Goal: Contribute content: Add original content to the website for others to see

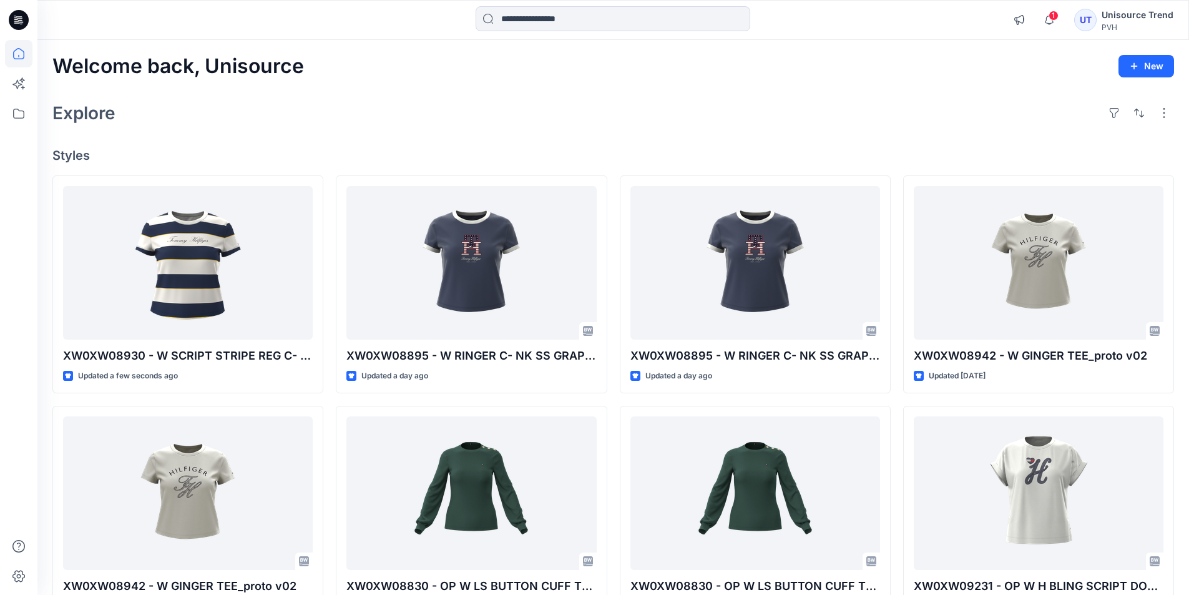
click at [739, 18] on span "1" at bounding box center [1054, 16] width 10 height 10
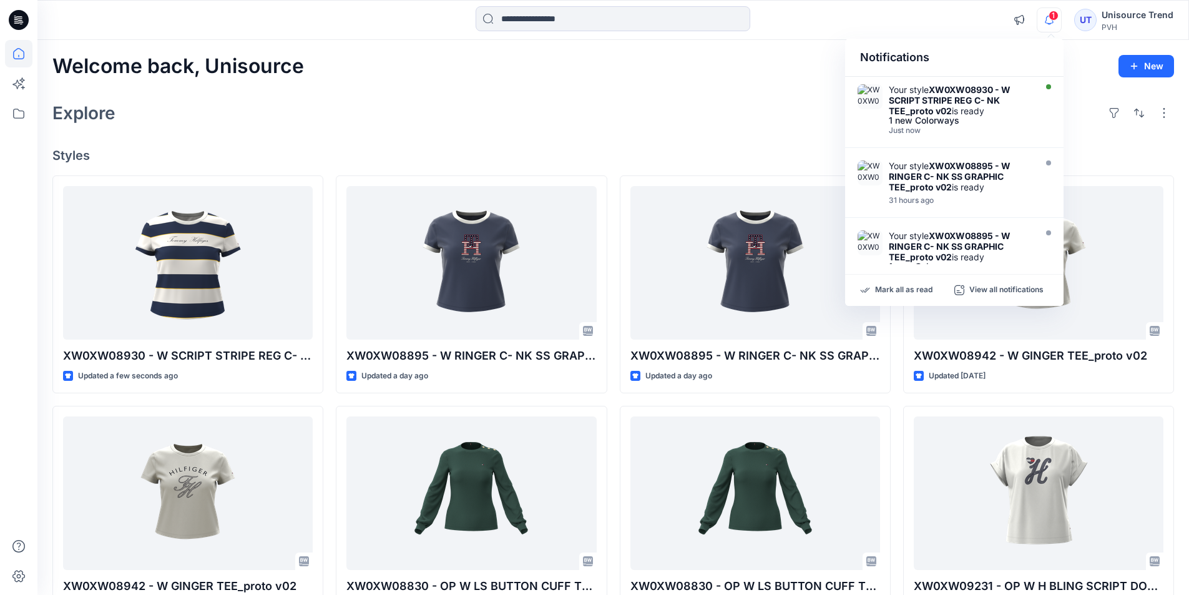
click at [739, 101] on div "Explore" at bounding box center [613, 113] width 1122 height 30
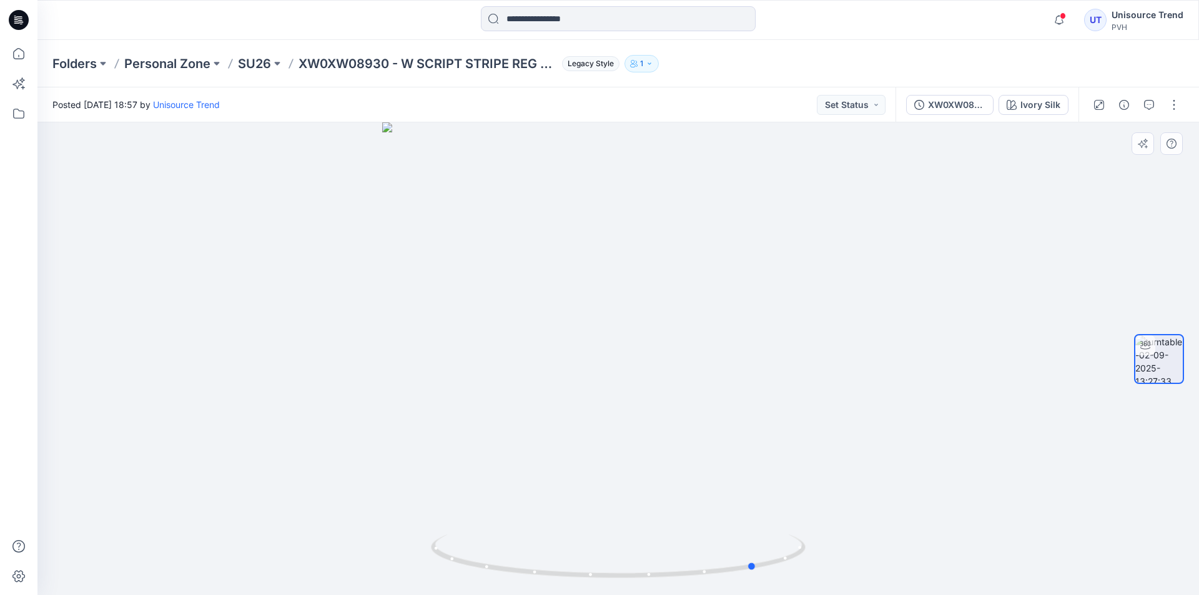
drag, startPoint x: 717, startPoint y: 338, endPoint x: 449, endPoint y: 340, distance: 267.8
click at [449, 340] on div at bounding box center [617, 358] width 1161 height 473
drag, startPoint x: 710, startPoint y: 351, endPoint x: 601, endPoint y: 361, distance: 109.8
click at [601, 361] on div at bounding box center [617, 358] width 1161 height 473
click at [1176, 104] on button "button" at bounding box center [1174, 105] width 20 height 20
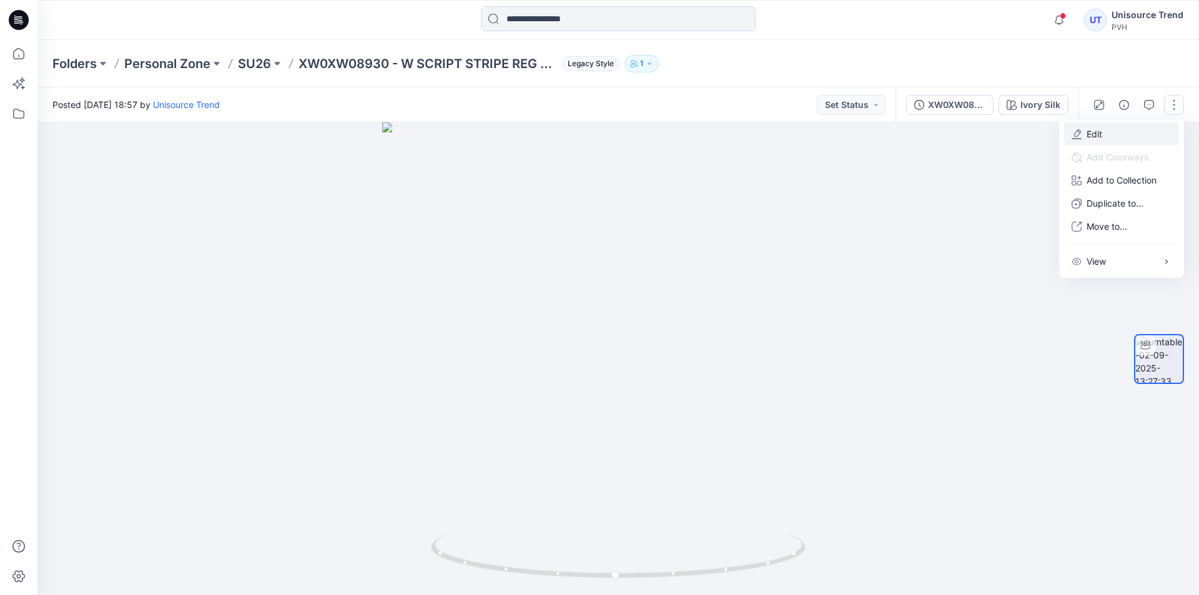
click at [1108, 131] on button "Edit" at bounding box center [1121, 133] width 115 height 23
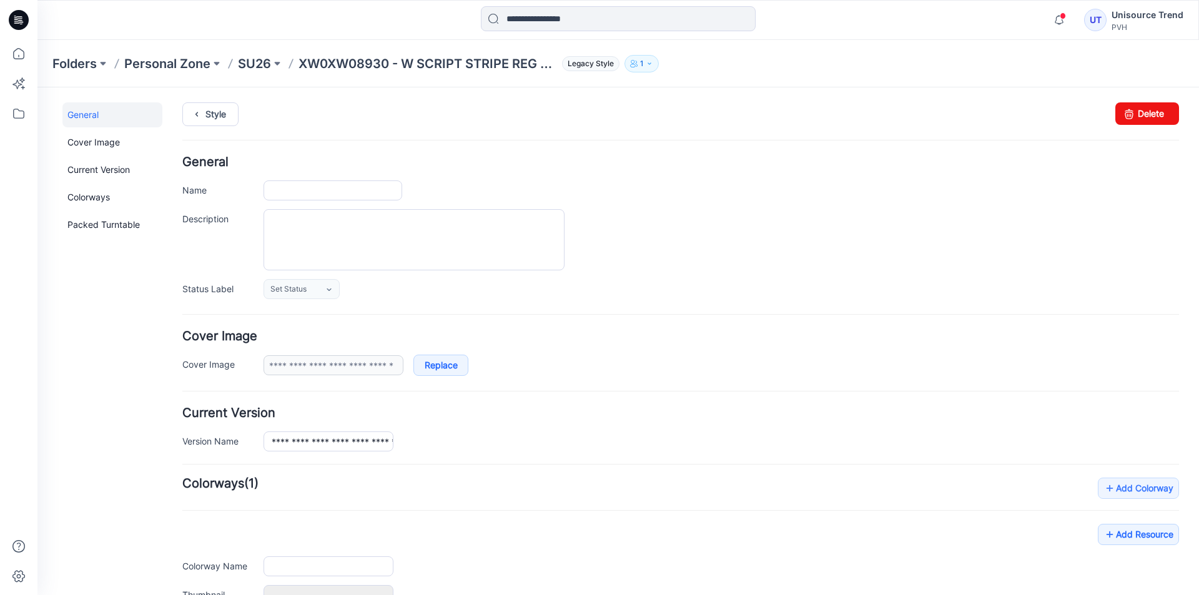
type input "**********"
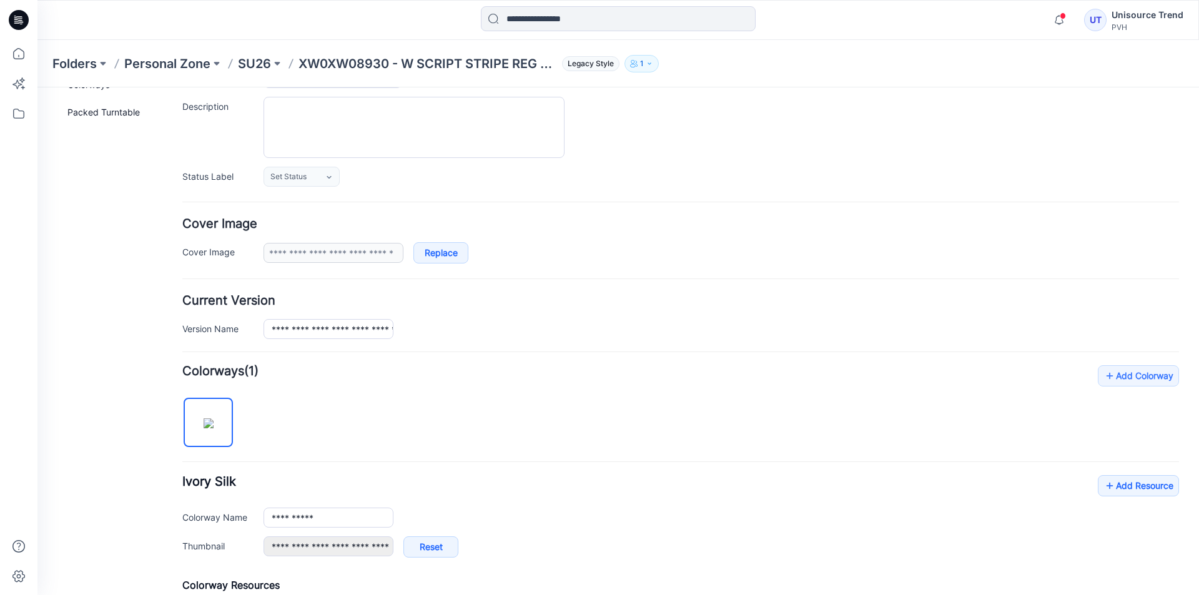
scroll to position [250, 0]
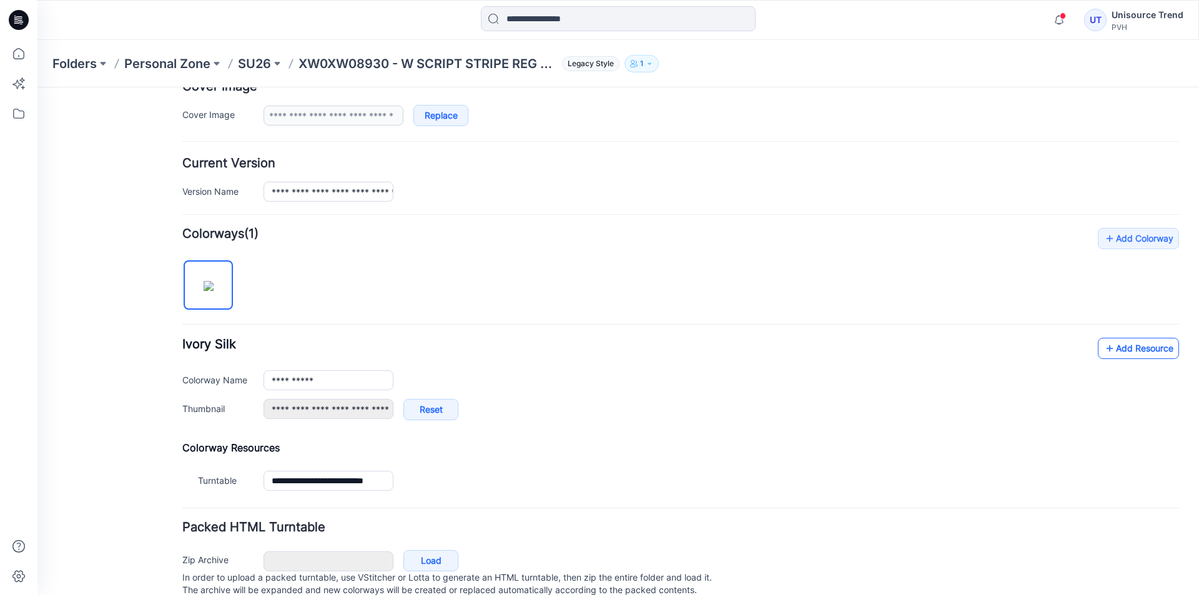
click at [1129, 341] on link "Add Resource" at bounding box center [1138, 348] width 81 height 21
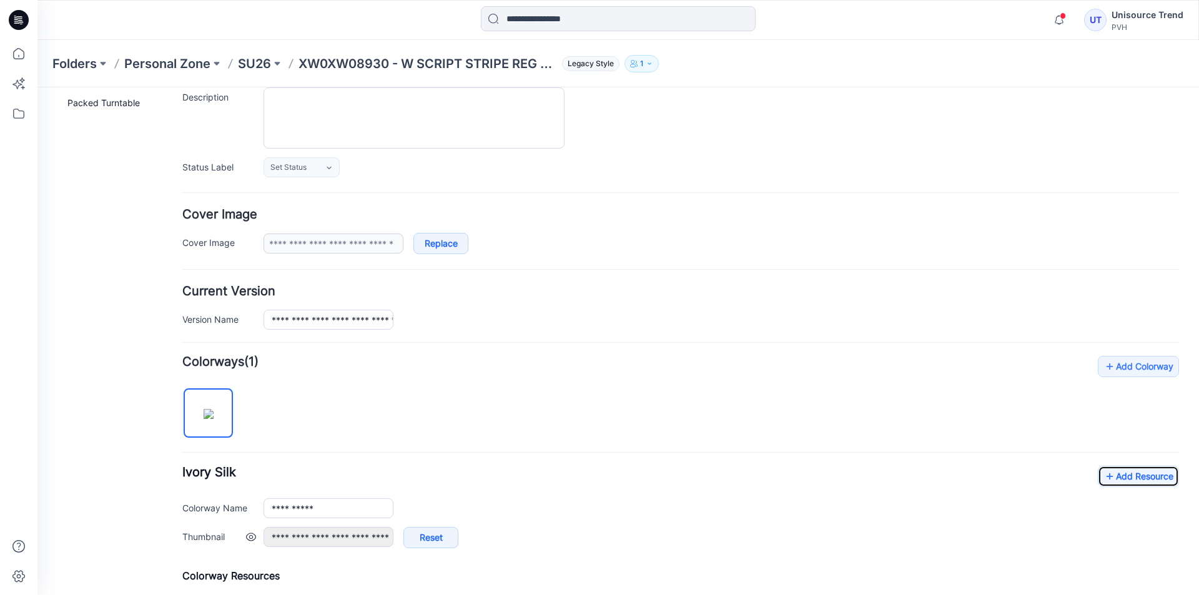
scroll to position [0, 0]
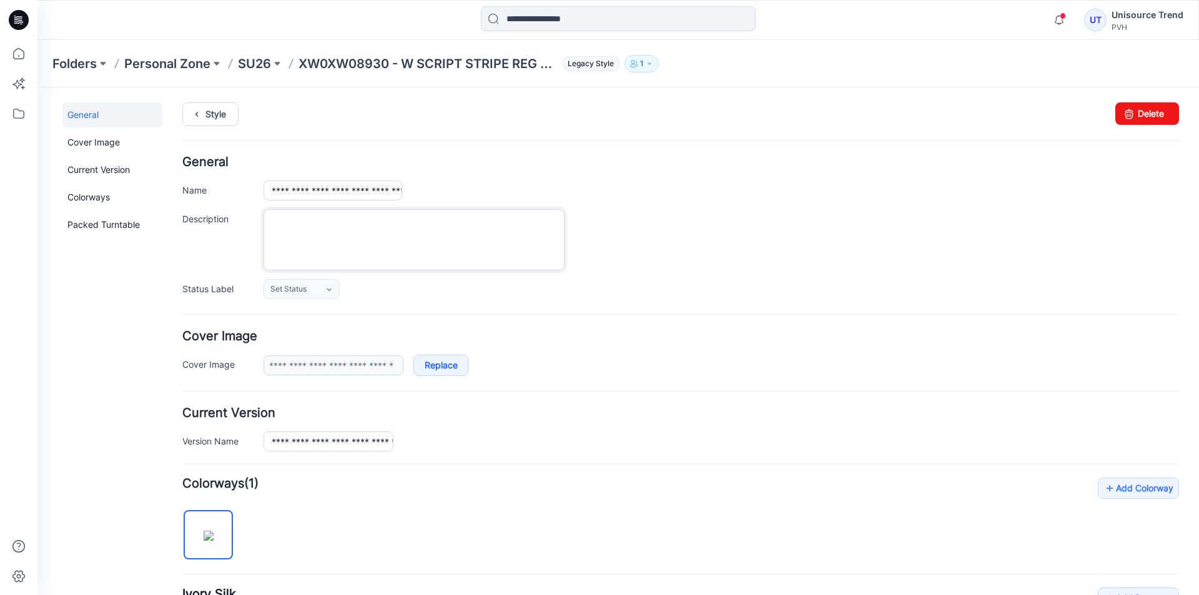
click at [373, 243] on textarea "Description" at bounding box center [413, 239] width 301 height 61
type textarea "**********"
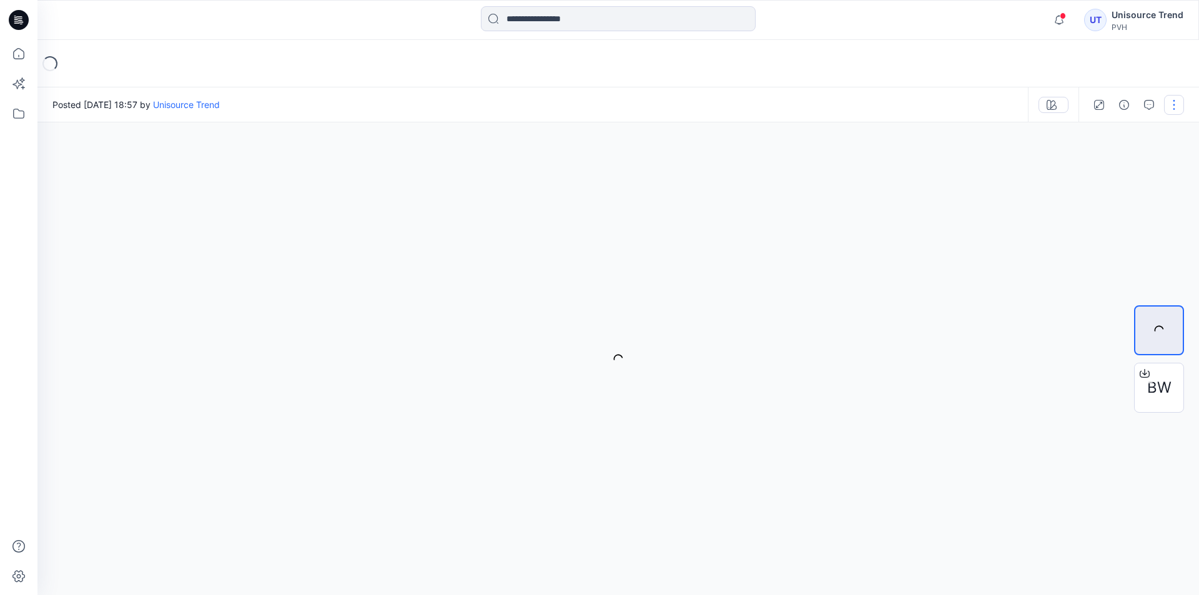
click at [1169, 106] on button "button" at bounding box center [1174, 105] width 20 height 20
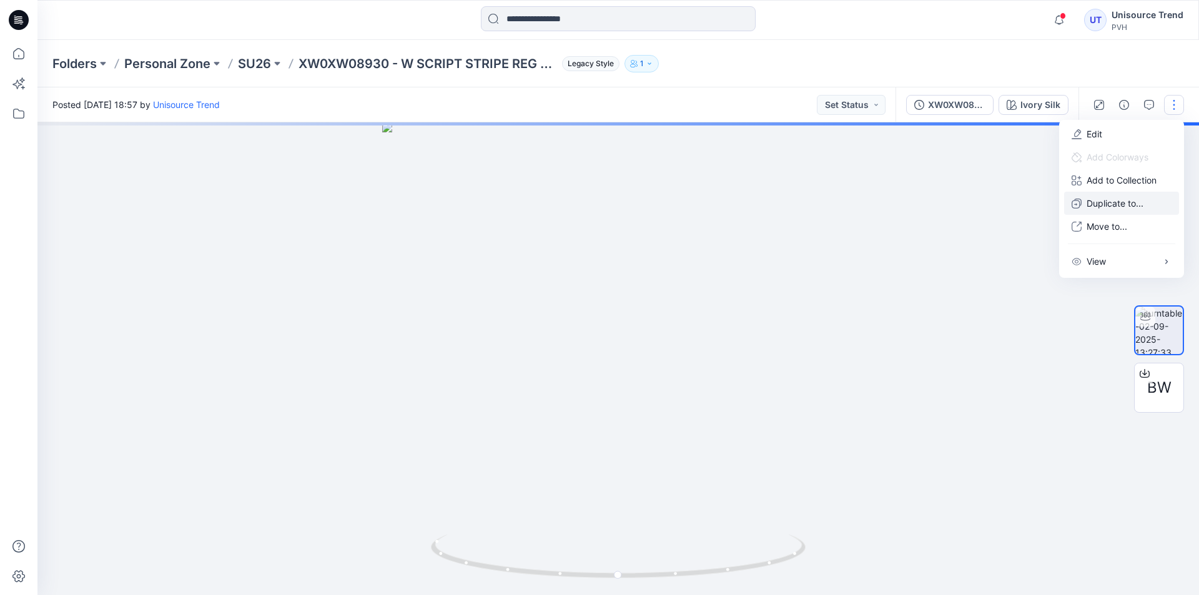
click at [1137, 202] on p "Duplicate to..." at bounding box center [1114, 203] width 57 height 13
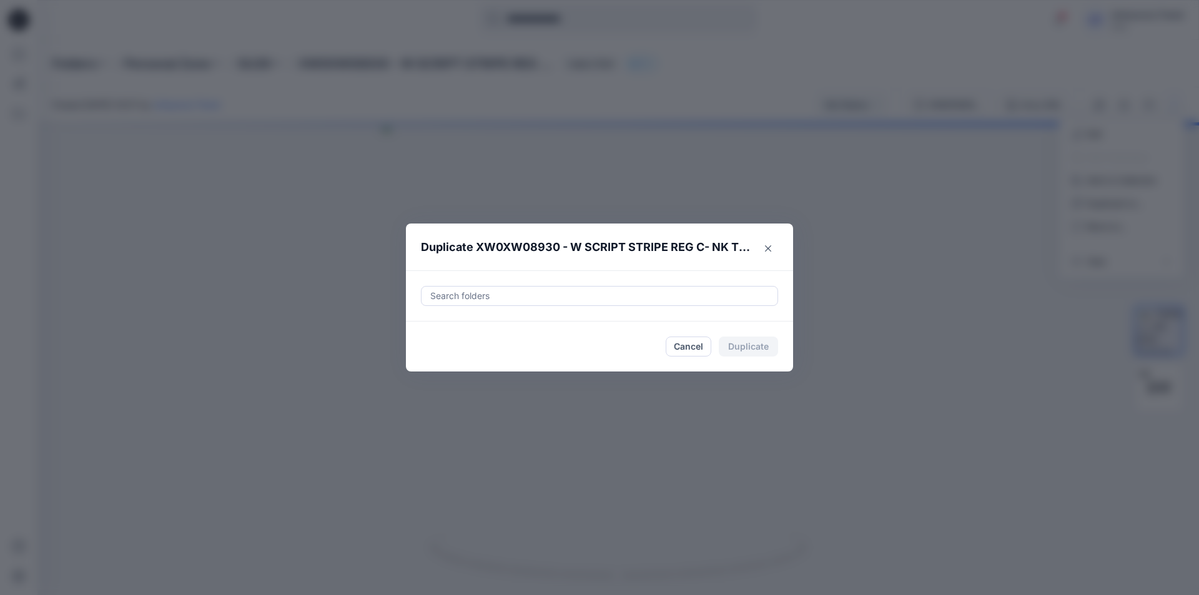
click at [646, 305] on div "Search folders" at bounding box center [599, 296] width 356 height 19
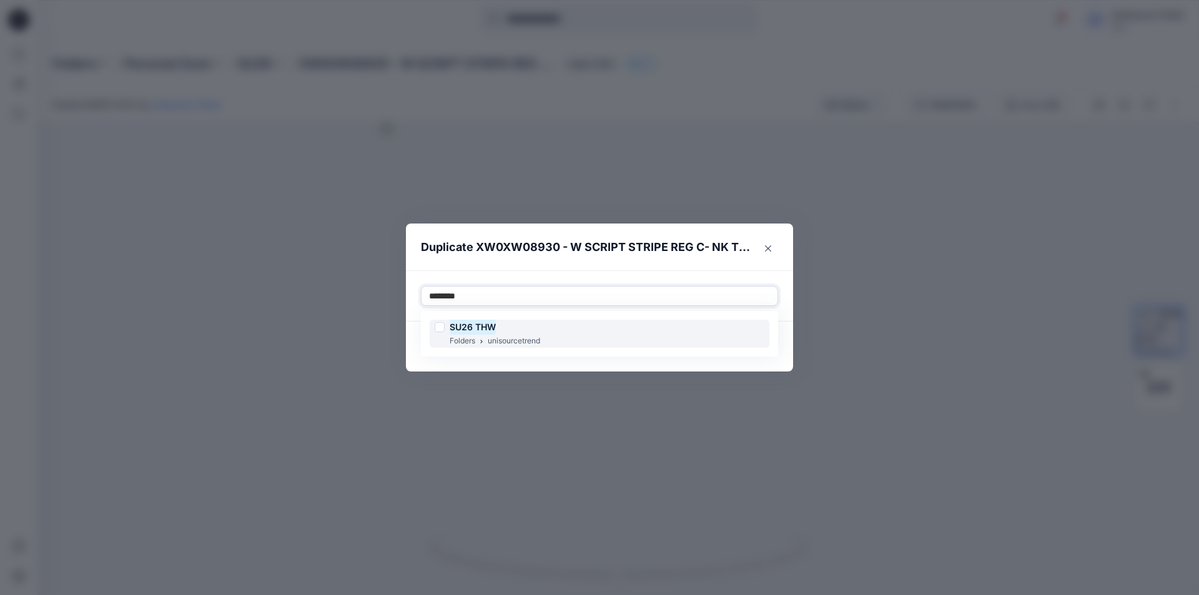
click at [436, 328] on div at bounding box center [440, 327] width 10 height 10
type input "********"
click at [416, 365] on footer "Cancel Duplicate" at bounding box center [599, 347] width 387 height 50
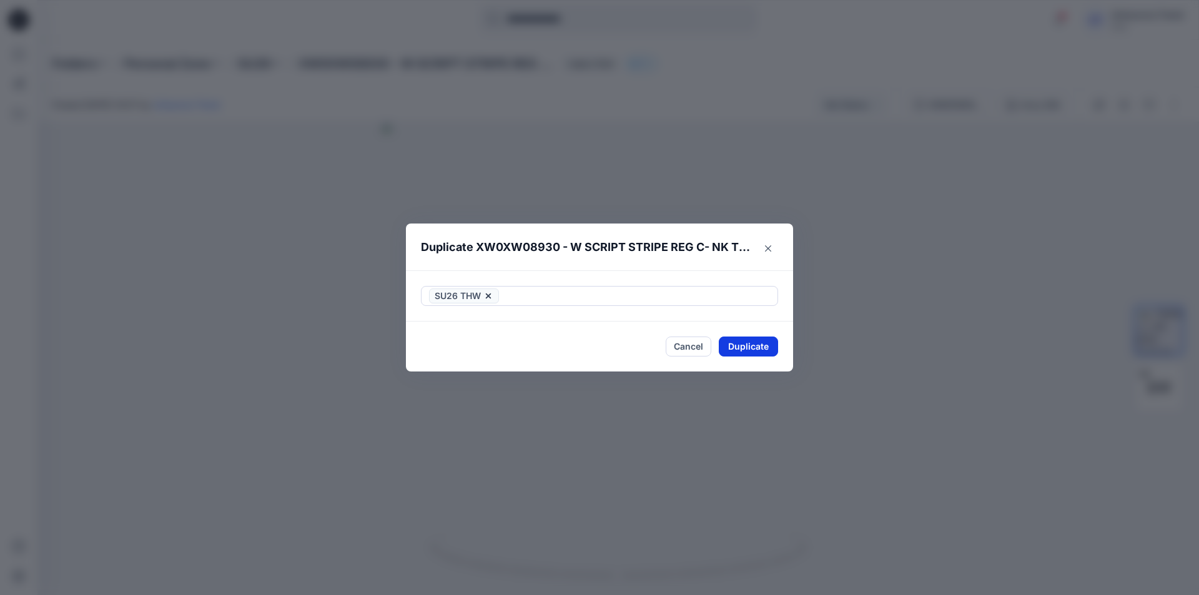
click at [729, 351] on button "Duplicate" at bounding box center [748, 347] width 59 height 20
click at [767, 343] on button "Close" at bounding box center [757, 347] width 41 height 20
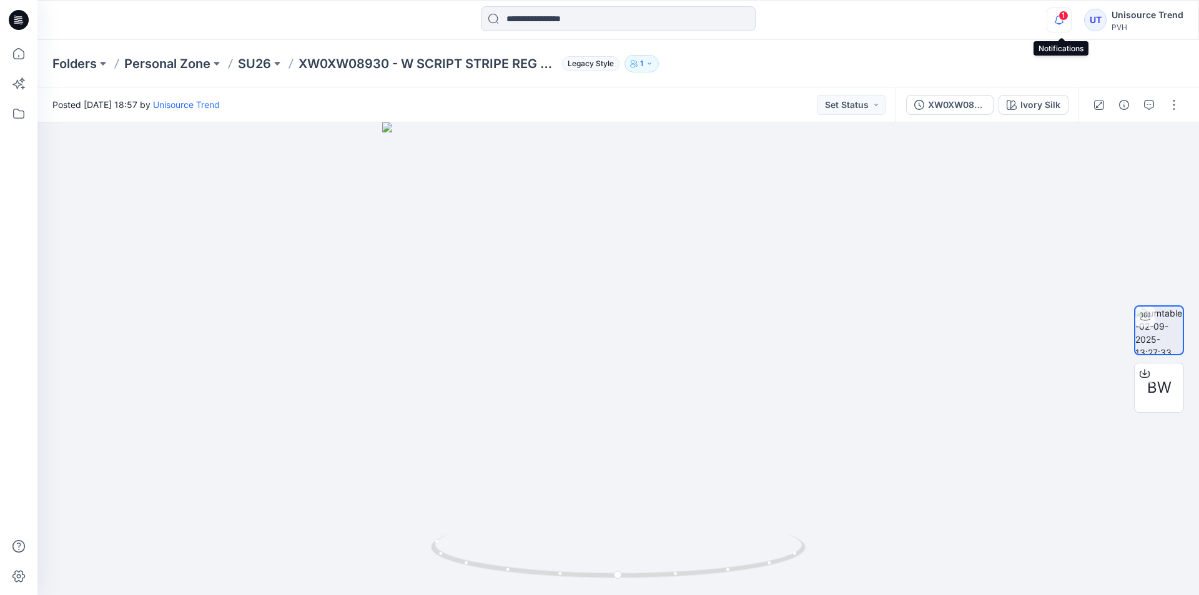
click at [1057, 19] on icon "button" at bounding box center [1059, 19] width 24 height 25
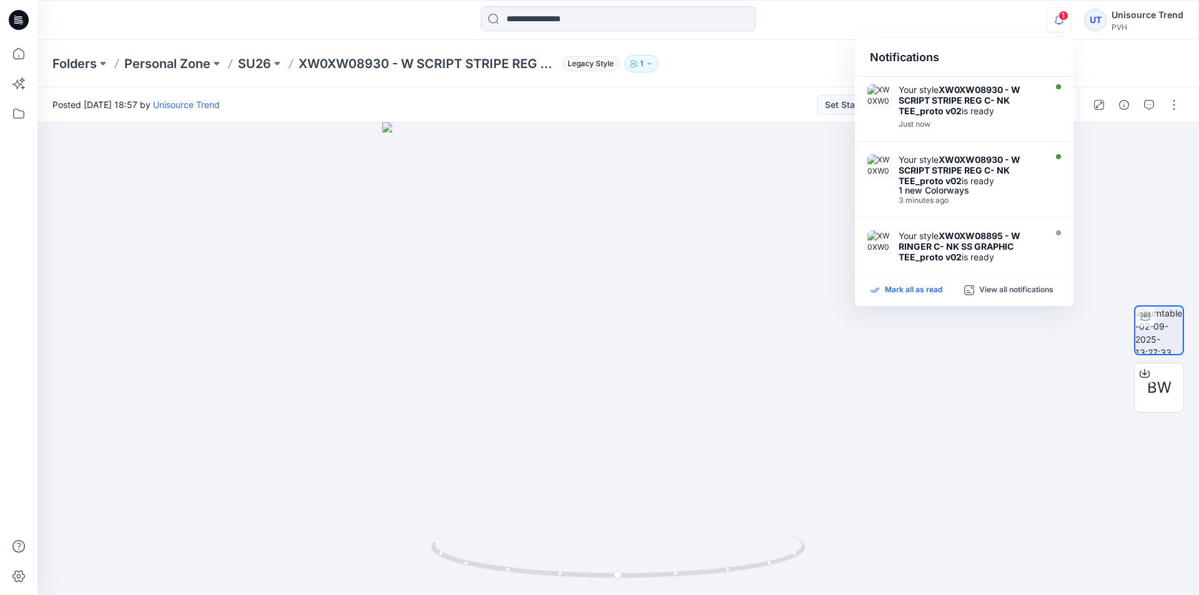
click at [917, 292] on p "Mark all as read" at bounding box center [913, 290] width 57 height 11
click at [830, 72] on div "Folders Personal Zone SU26 XW0XW08930 - W SCRIPT STRIPE REG C- NK TEE_proto v02…" at bounding box center [617, 63] width 1161 height 47
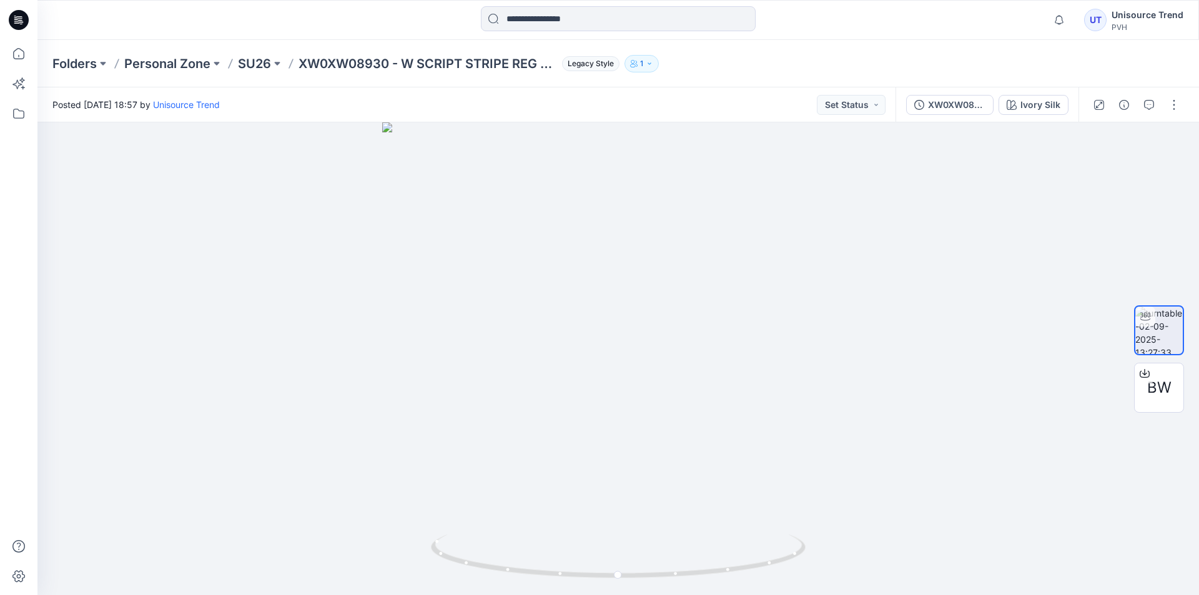
click at [26, 17] on icon at bounding box center [19, 20] width 20 height 20
